Goal: Information Seeking & Learning: Check status

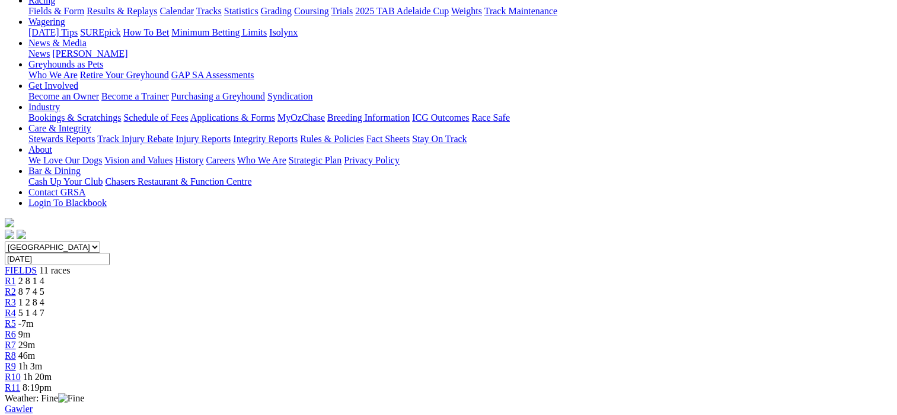
scroll to position [126, 0]
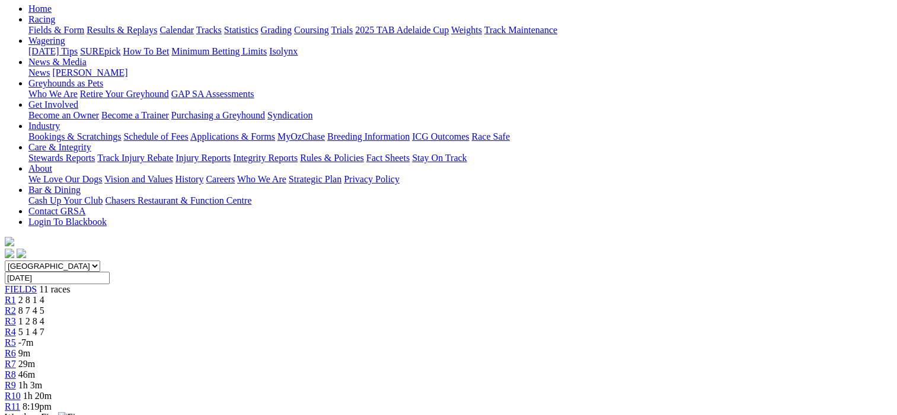
click at [16, 306] on span "R2" at bounding box center [10, 311] width 11 height 10
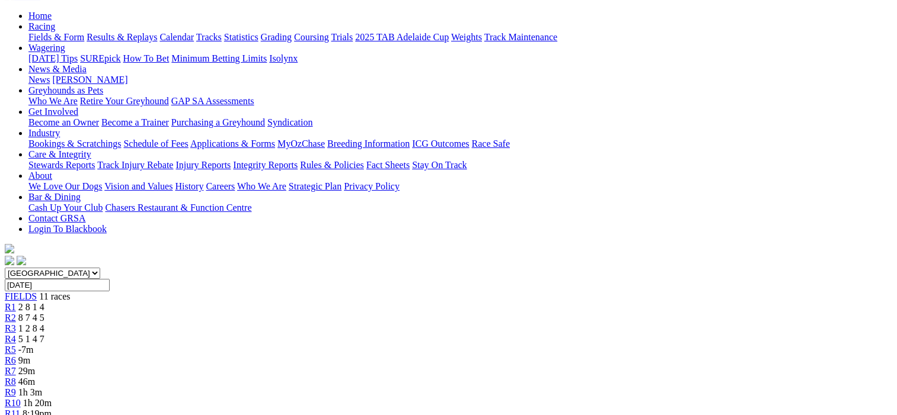
scroll to position [59, 0]
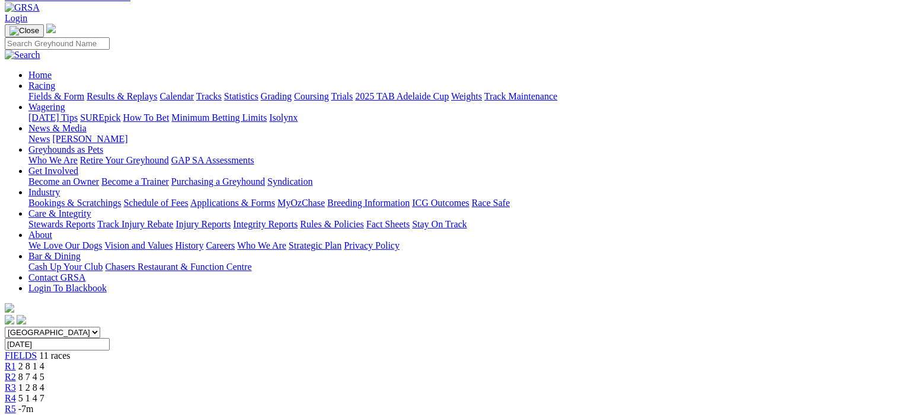
click at [16, 383] on span "R3" at bounding box center [10, 388] width 11 height 10
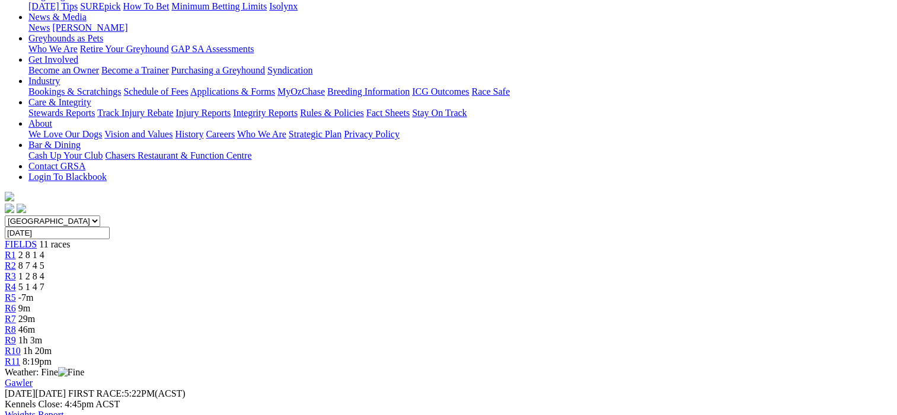
scroll to position [59, 0]
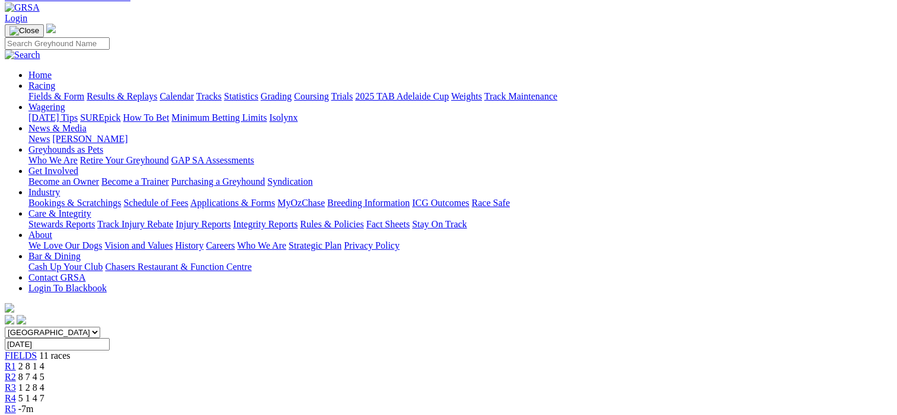
click at [16, 394] on span "R4" at bounding box center [10, 399] width 11 height 10
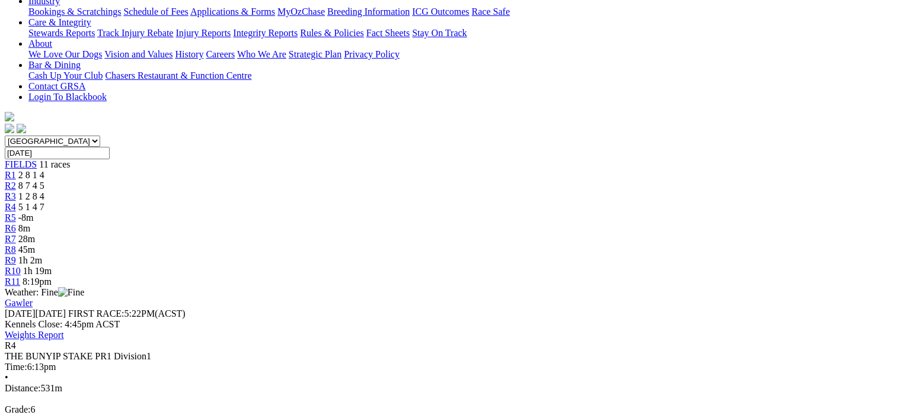
scroll to position [119, 0]
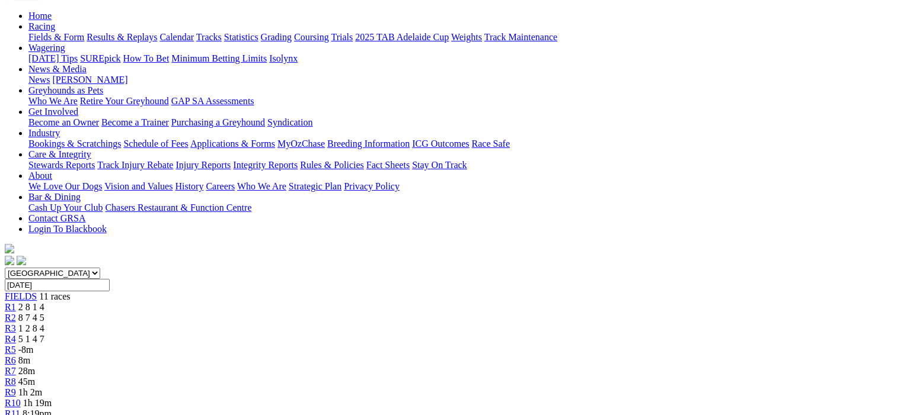
click at [16, 345] on span "R5" at bounding box center [10, 350] width 11 height 10
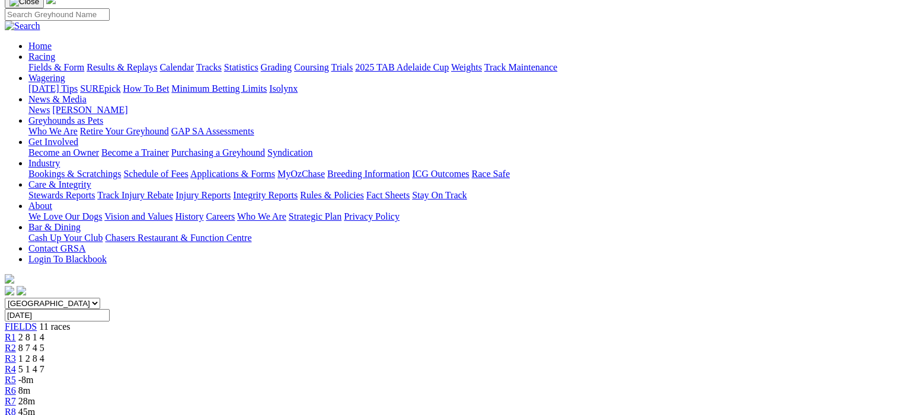
scroll to position [119, 0]
